Goal: Find specific page/section

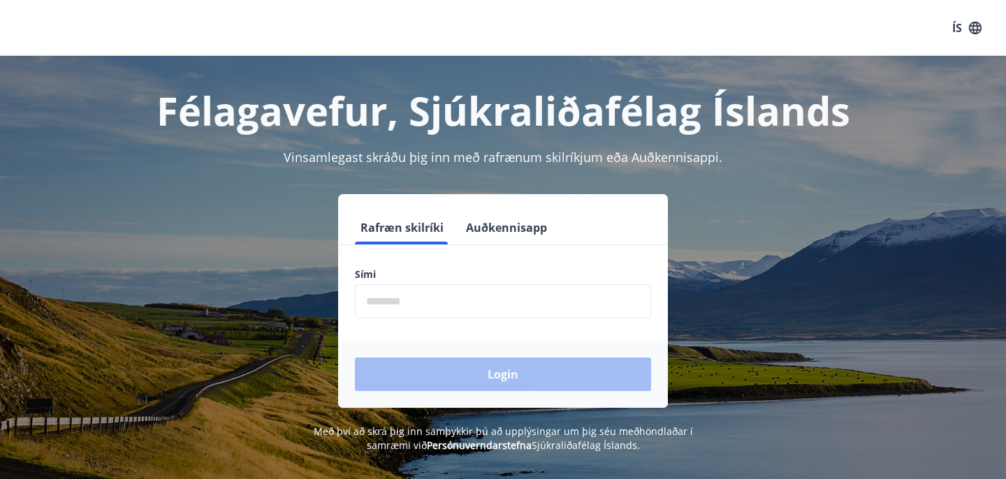
click at [464, 284] on input "phone" at bounding box center [503, 301] width 296 height 34
type input "********"
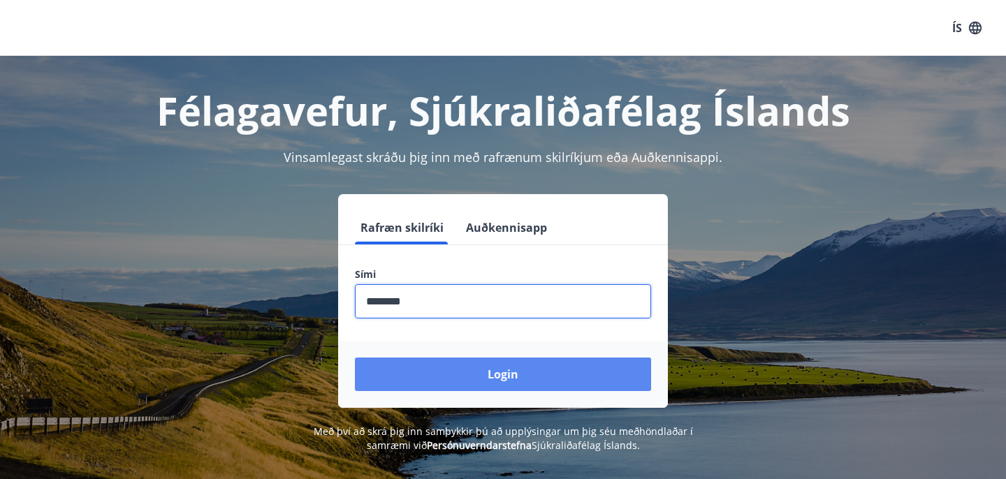
click at [444, 370] on button "Login" at bounding box center [503, 375] width 296 height 34
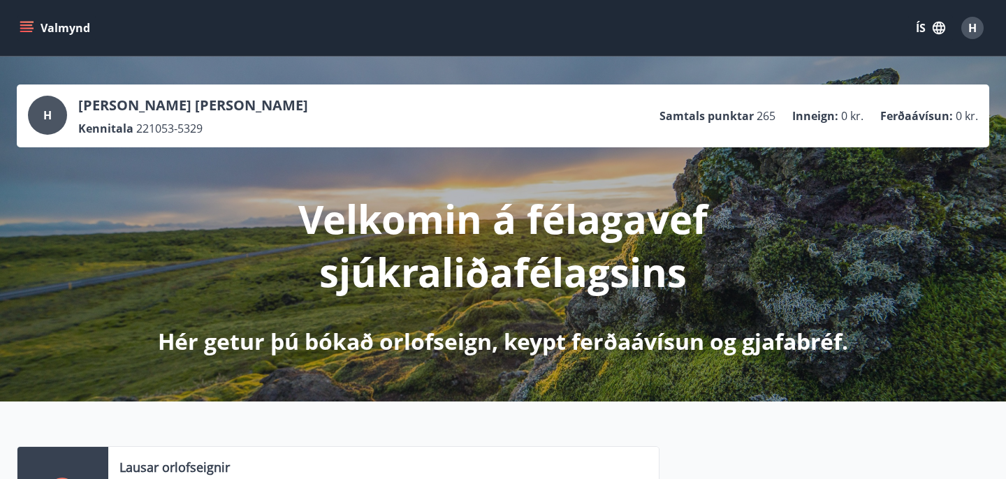
click at [35, 31] on button "Valmynd" at bounding box center [56, 27] width 79 height 25
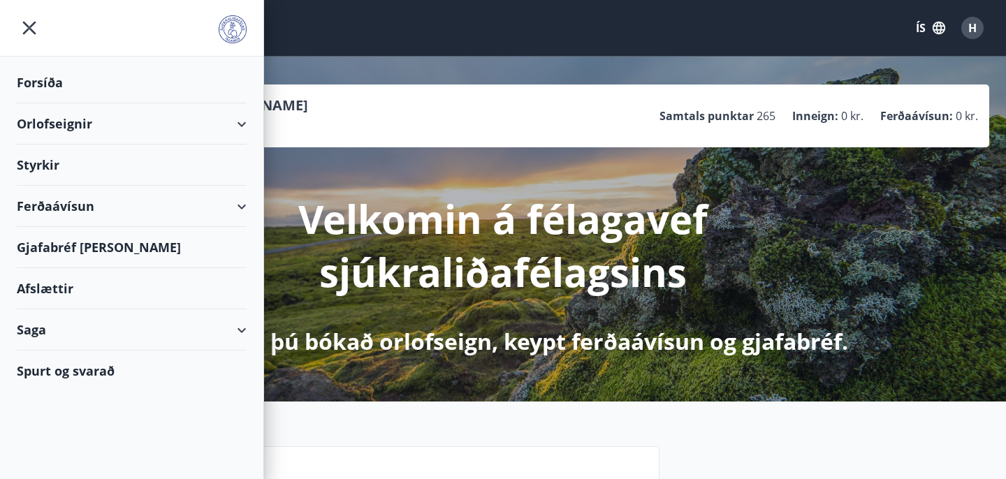
click at [191, 202] on div "Ferðaávísun" at bounding box center [132, 206] width 230 height 41
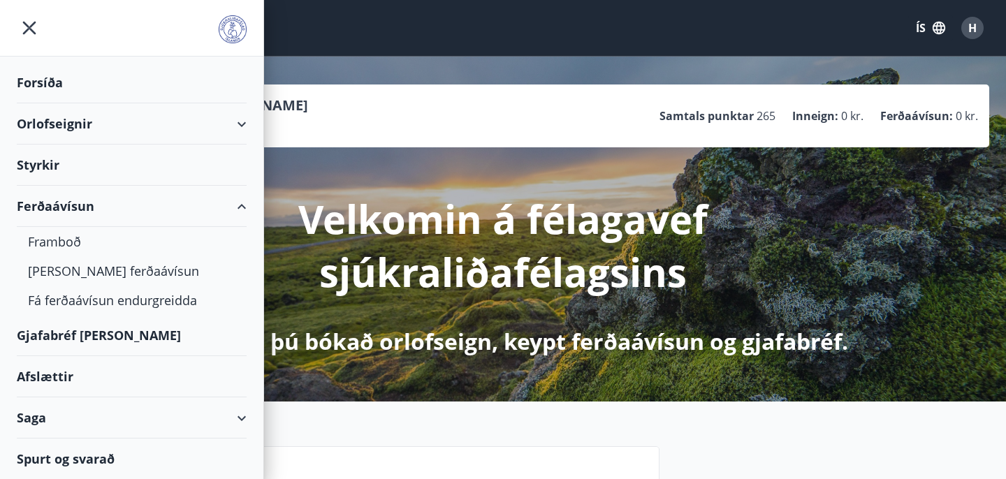
click at [120, 341] on div "Gjafabréf [PERSON_NAME]" at bounding box center [132, 335] width 230 height 41
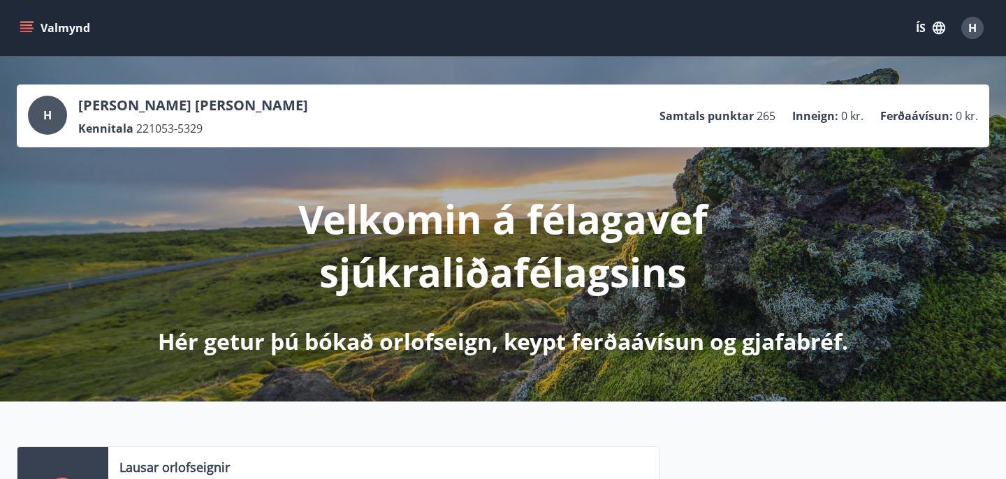
click at [965, 27] on div "H" at bounding box center [972, 28] width 22 height 22
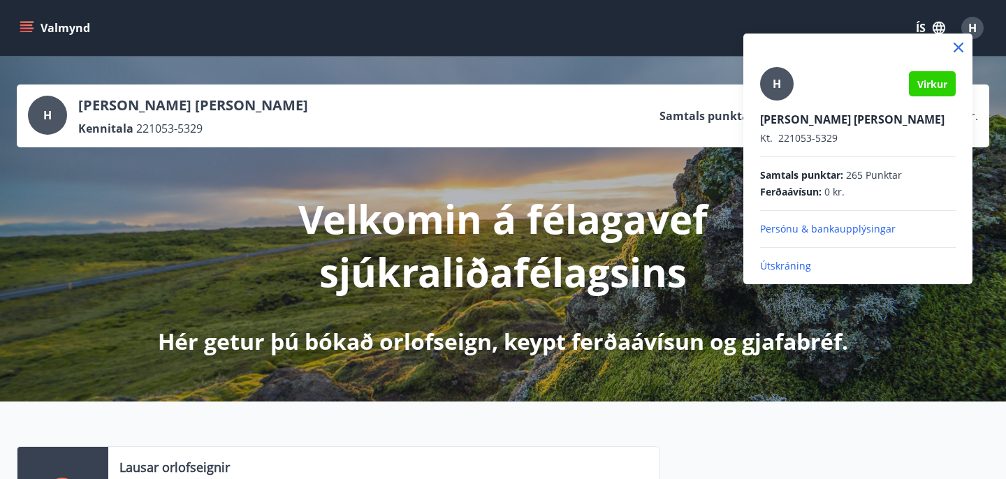
click at [34, 24] on div at bounding box center [503, 239] width 1006 height 479
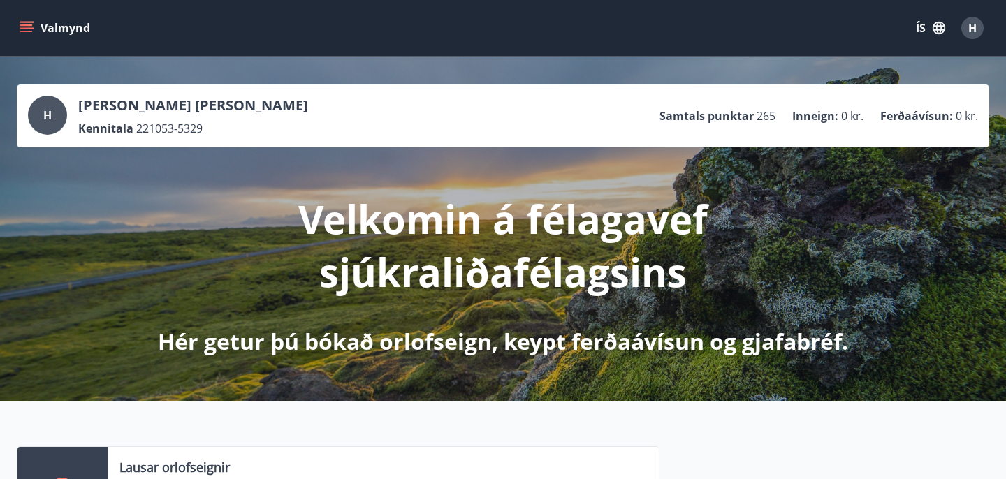
click at [33, 24] on icon "menu" at bounding box center [27, 28] width 14 height 14
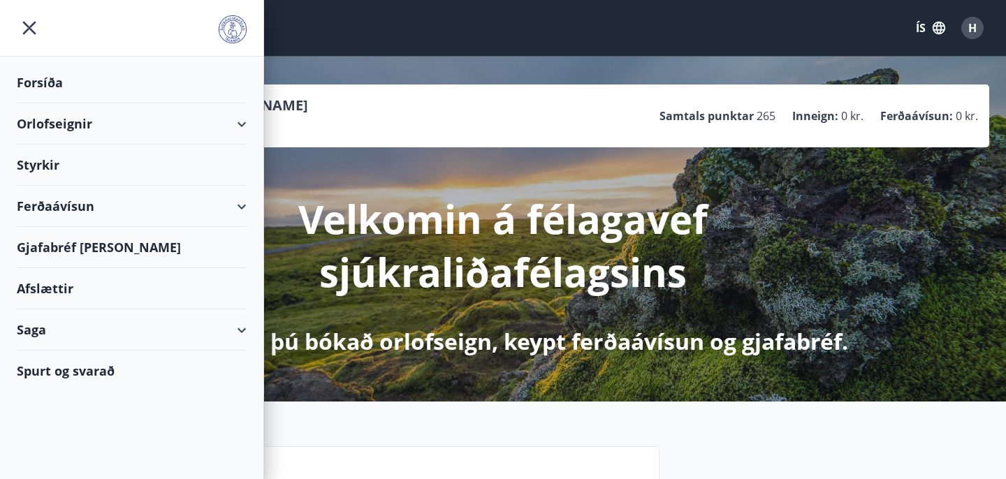
click at [66, 205] on div "Ferðaávísun" at bounding box center [132, 206] width 230 height 41
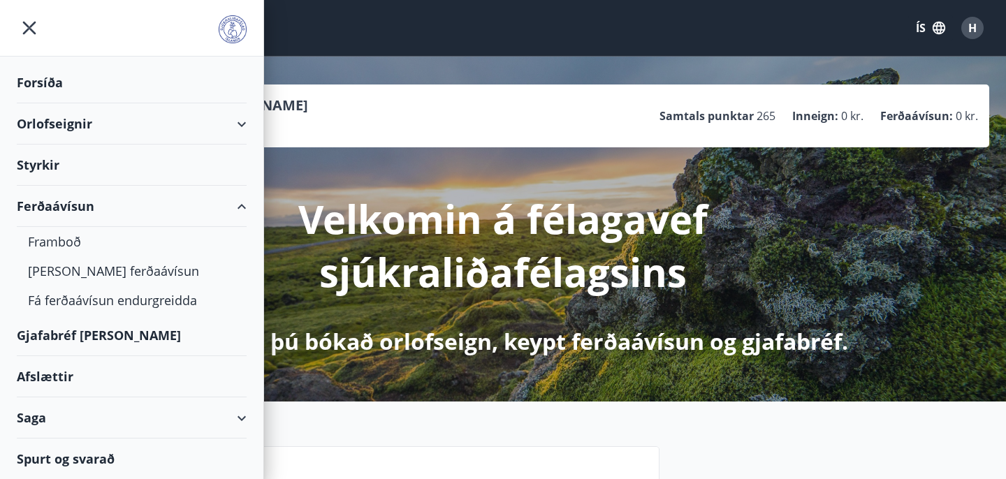
click at [54, 326] on div "Gjafabréf [PERSON_NAME]" at bounding box center [132, 335] width 230 height 41
